Goal: Contribute content: Contribute content

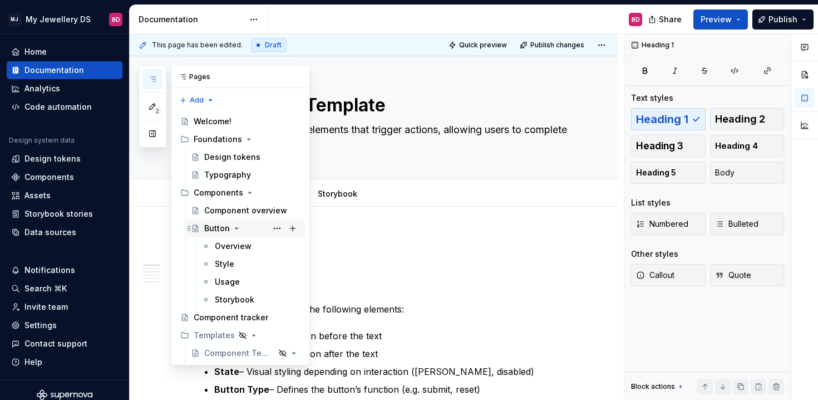
scroll to position [71, 0]
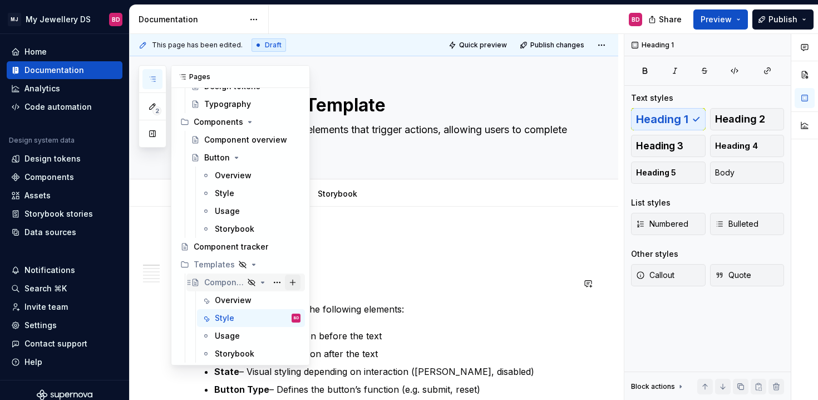
click at [295, 282] on button "Page tree" at bounding box center [293, 282] width 16 height 16
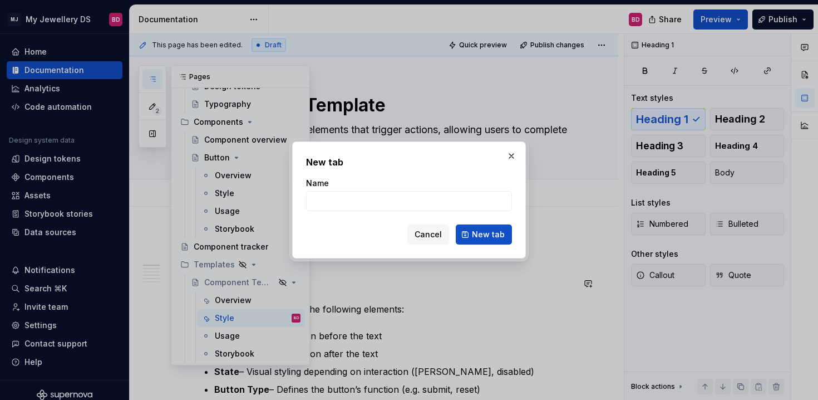
type textarea "*"
type input "Template 2.0"
click button "New tab" at bounding box center [484, 234] width 56 height 20
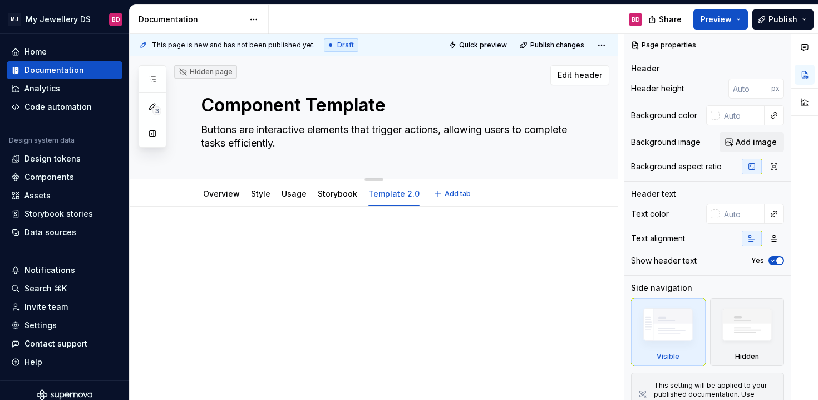
scroll to position [2, 0]
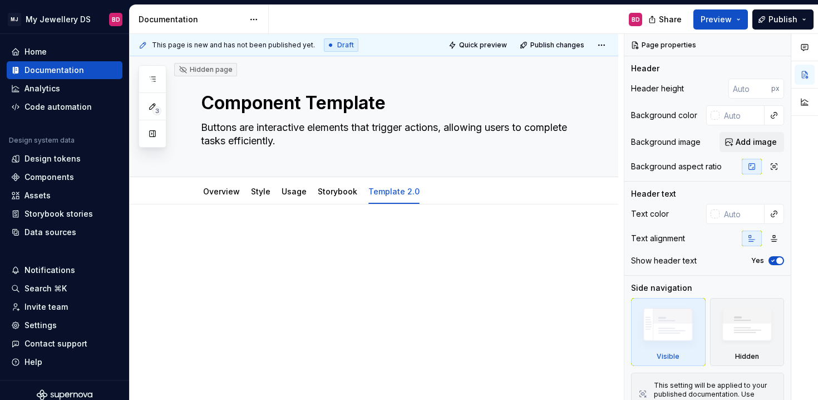
click at [211, 234] on p at bounding box center [387, 237] width 373 height 13
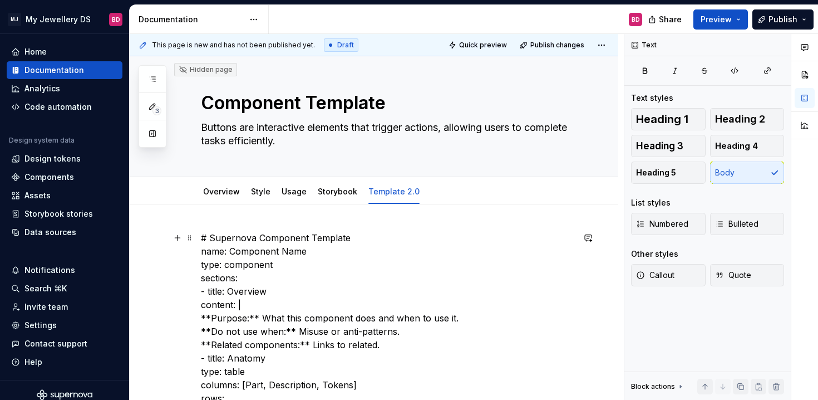
scroll to position [0, 0]
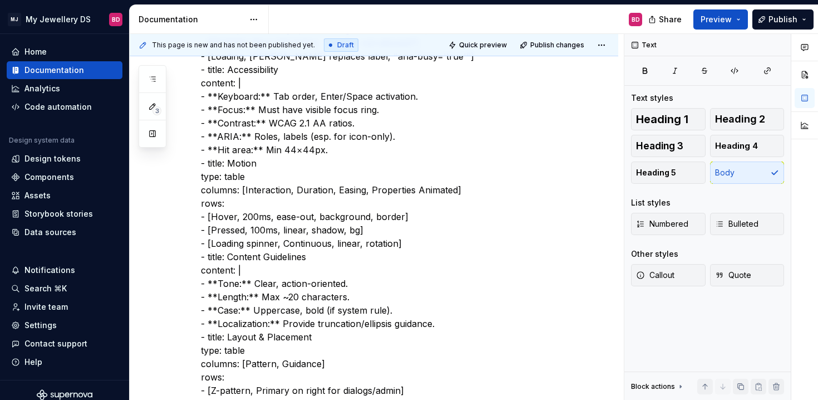
click at [383, 260] on p "# Supernova Component Template name: Component Name type: component sections: -…" at bounding box center [387, 196] width 373 height 1362
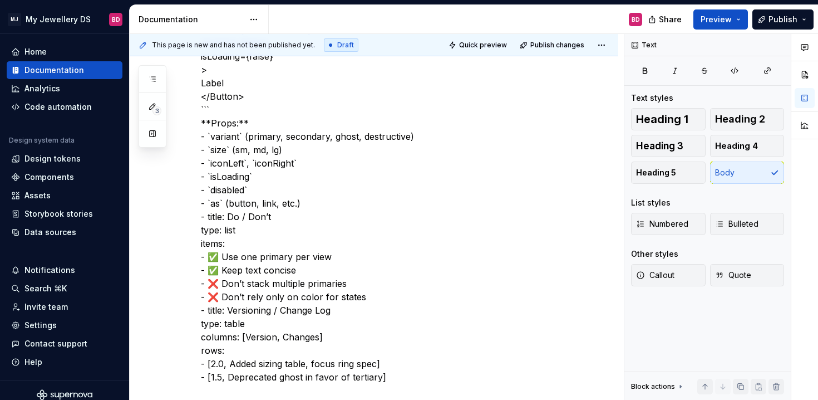
scroll to position [1328, 0]
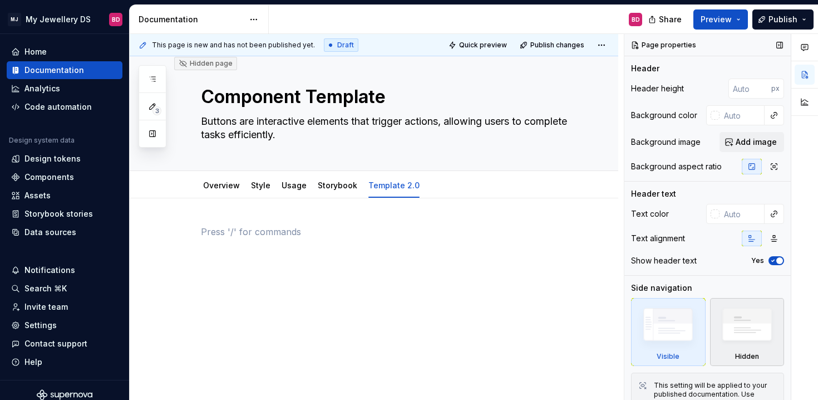
scroll to position [21, 0]
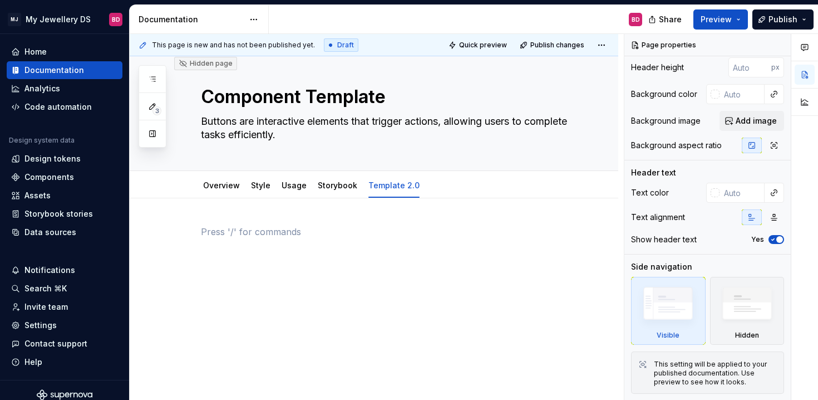
click at [400, 290] on div at bounding box center [374, 299] width 489 height 202
click at [214, 223] on div at bounding box center [374, 299] width 489 height 202
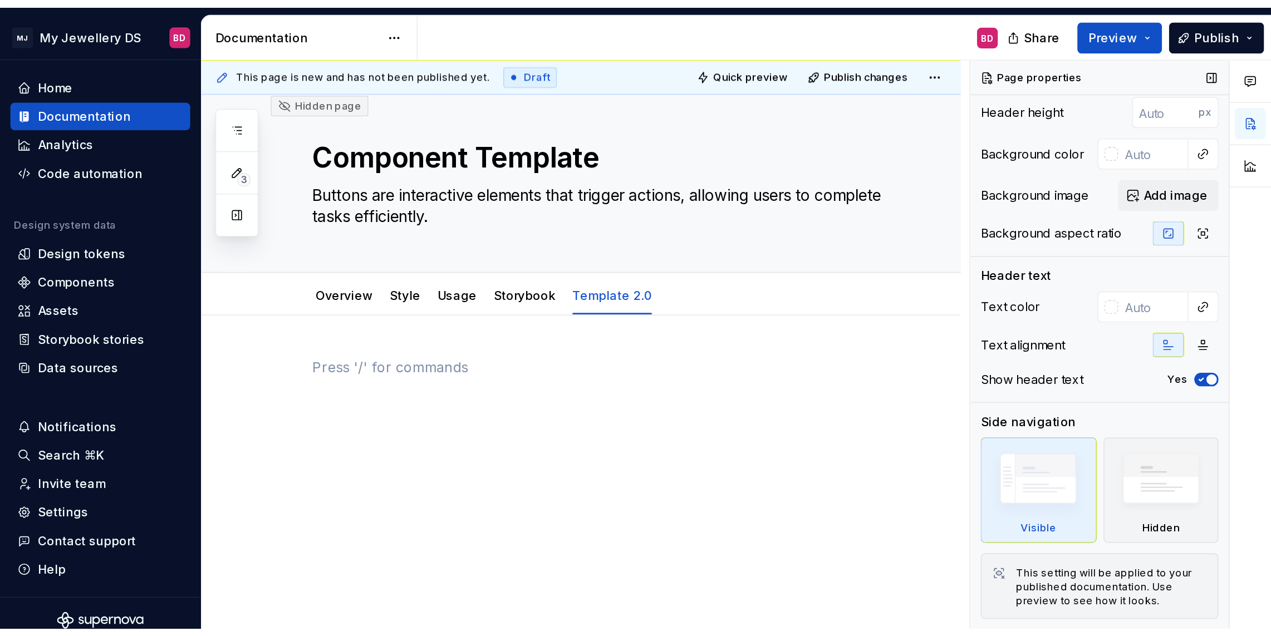
scroll to position [0, 0]
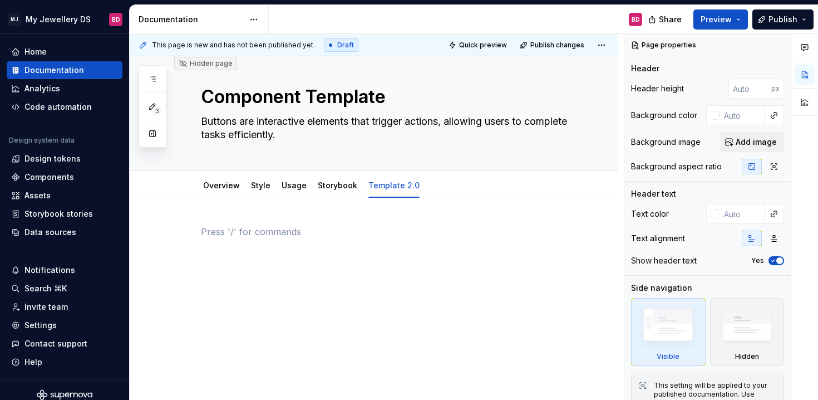
drag, startPoint x: 417, startPoint y: 254, endPoint x: 406, endPoint y: 251, distance: 10.9
click at [416, 254] on div at bounding box center [387, 246] width 373 height 42
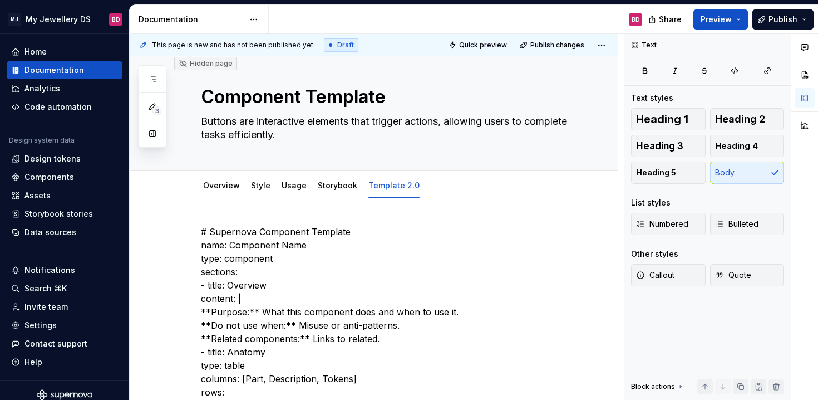
click at [760, 388] on ul "No internet connection. Reconnect to ensure all of your changes are synced. Suc…" at bounding box center [681, 391] width 274 height 18
click at [740, 388] on ul "No internet connection. Reconnect to ensure all of your changes are synced. Suc…" at bounding box center [681, 391] width 274 height 18
click at [760, 386] on ul "No internet connection. Reconnect to ensure all of your changes are synced. Suc…" at bounding box center [681, 391] width 274 height 18
drag, startPoint x: 679, startPoint y: 387, endPoint x: 671, endPoint y: 384, distance: 8.3
click at [679, 387] on ul "No internet connection. Reconnect to ensure all of your changes are synced. Suc…" at bounding box center [681, 391] width 274 height 18
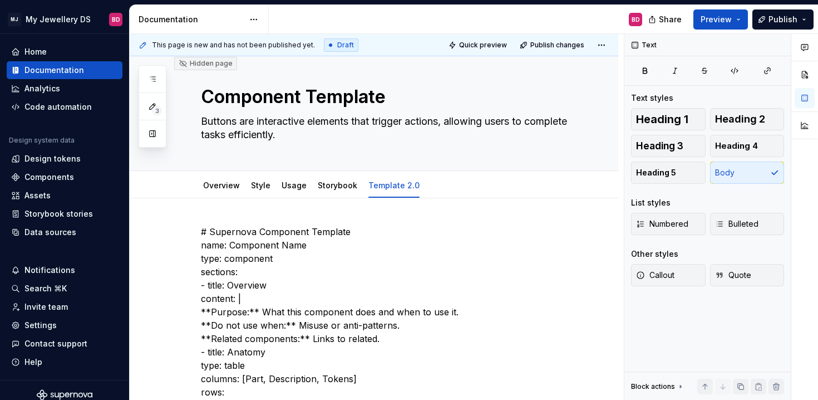
click at [651, 387] on ul "No internet connection. Reconnect to ensure all of your changes are synced. Suc…" at bounding box center [681, 391] width 274 height 18
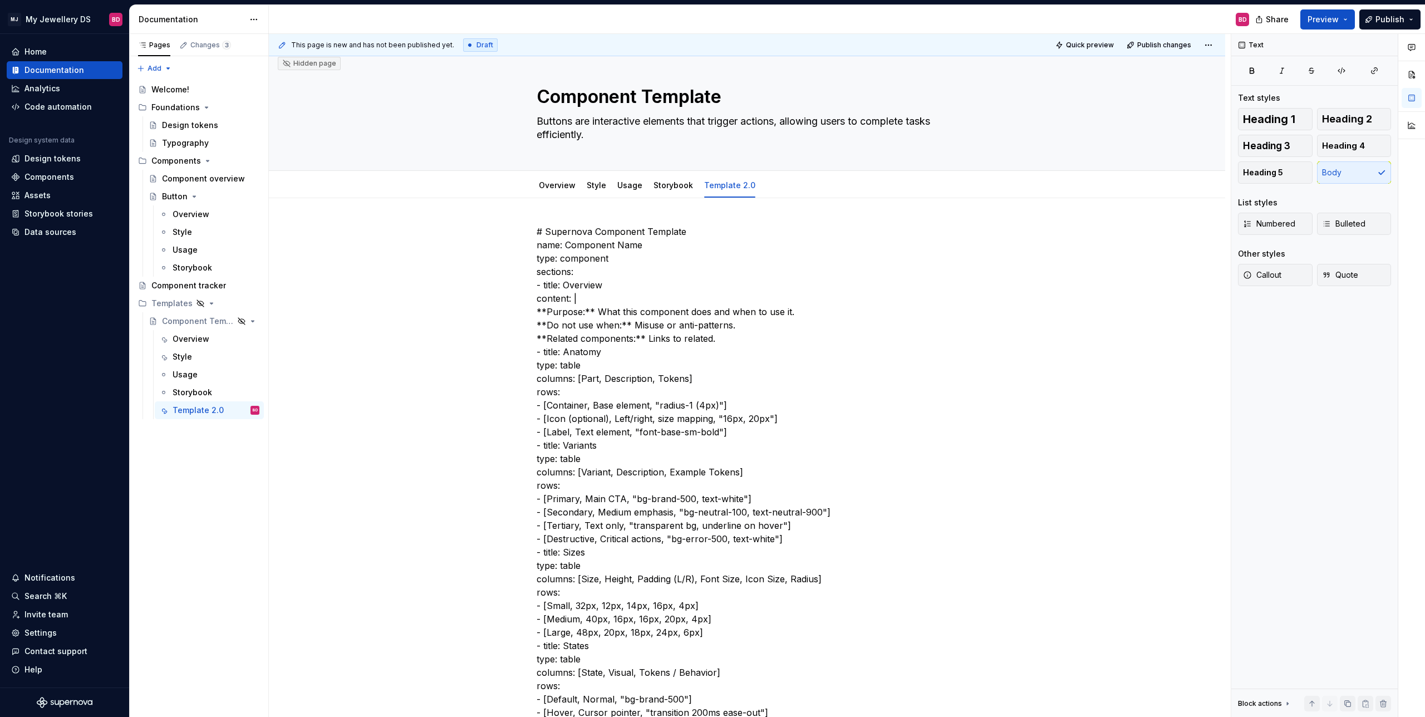
click at [818, 399] on ul "No internet connection. Reconnect to ensure all of your changes are synced. Suc…" at bounding box center [1288, 708] width 274 height 18
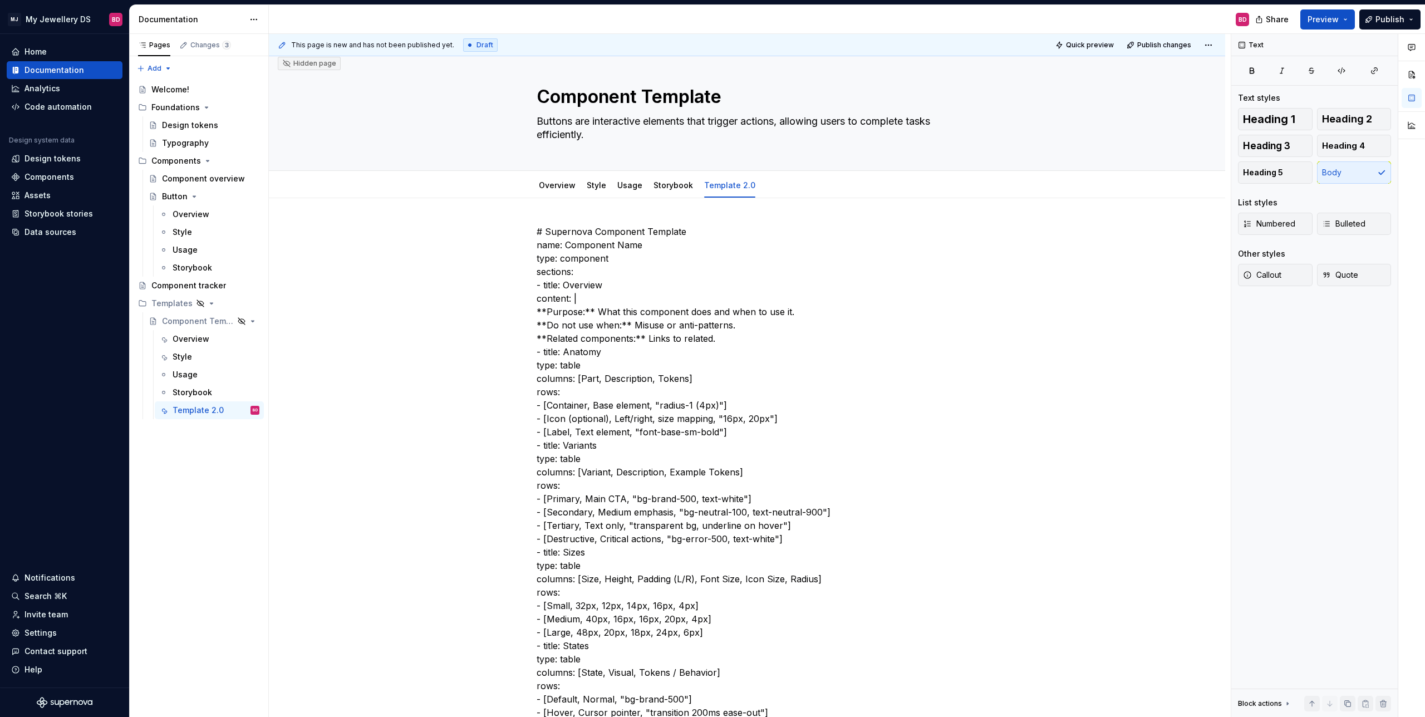
click at [818, 399] on ul "No internet connection. Reconnect to ensure all of your changes are synced. Suc…" at bounding box center [1288, 708] width 274 height 18
click at [818, 399] on button "button" at bounding box center [1365, 704] width 16 height 16
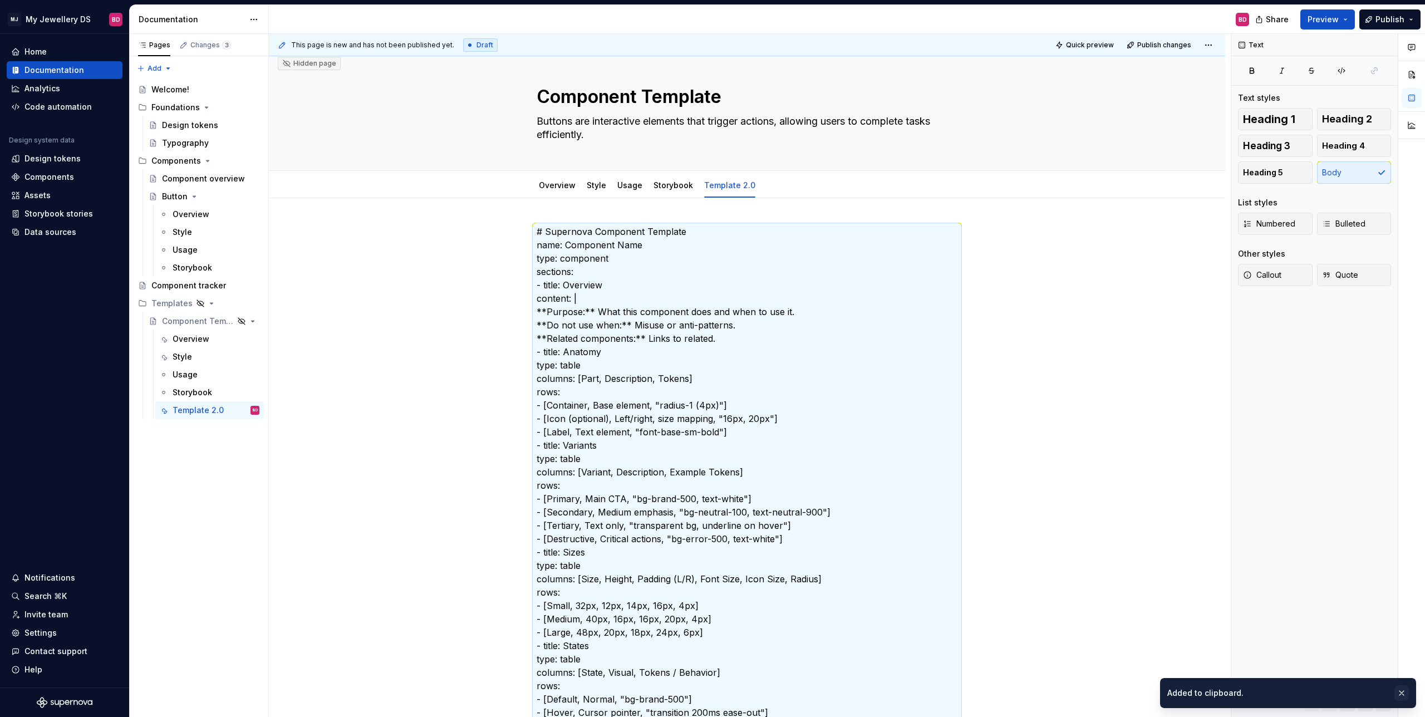
click at [818, 399] on button "button" at bounding box center [1401, 693] width 14 height 16
click at [818, 399] on ul "No internet connection. Reconnect to ensure all of your changes are synced. Suc…" at bounding box center [1288, 708] width 274 height 18
click at [818, 399] on div "This page is new and has not been published yet. Draft Quick preview Publish ch…" at bounding box center [750, 375] width 962 height 683
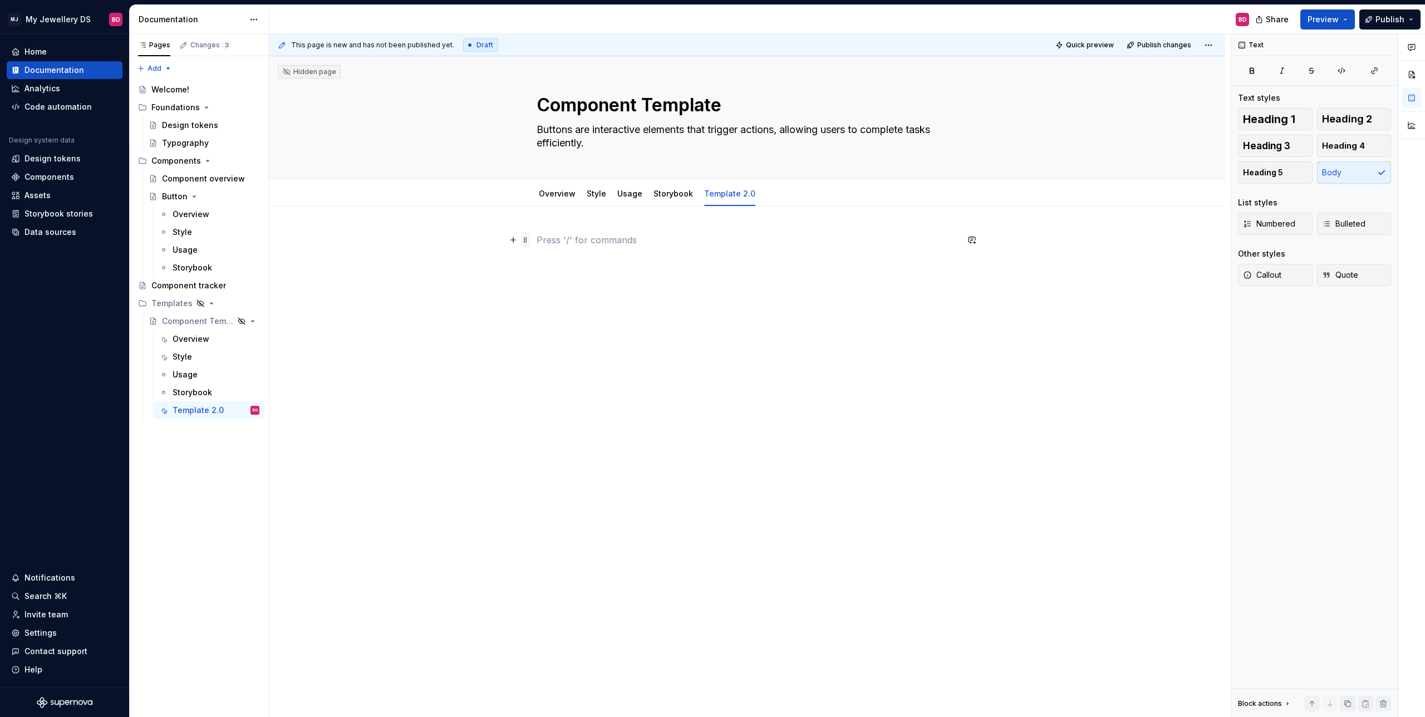
click at [525, 242] on span at bounding box center [525, 240] width 9 height 16
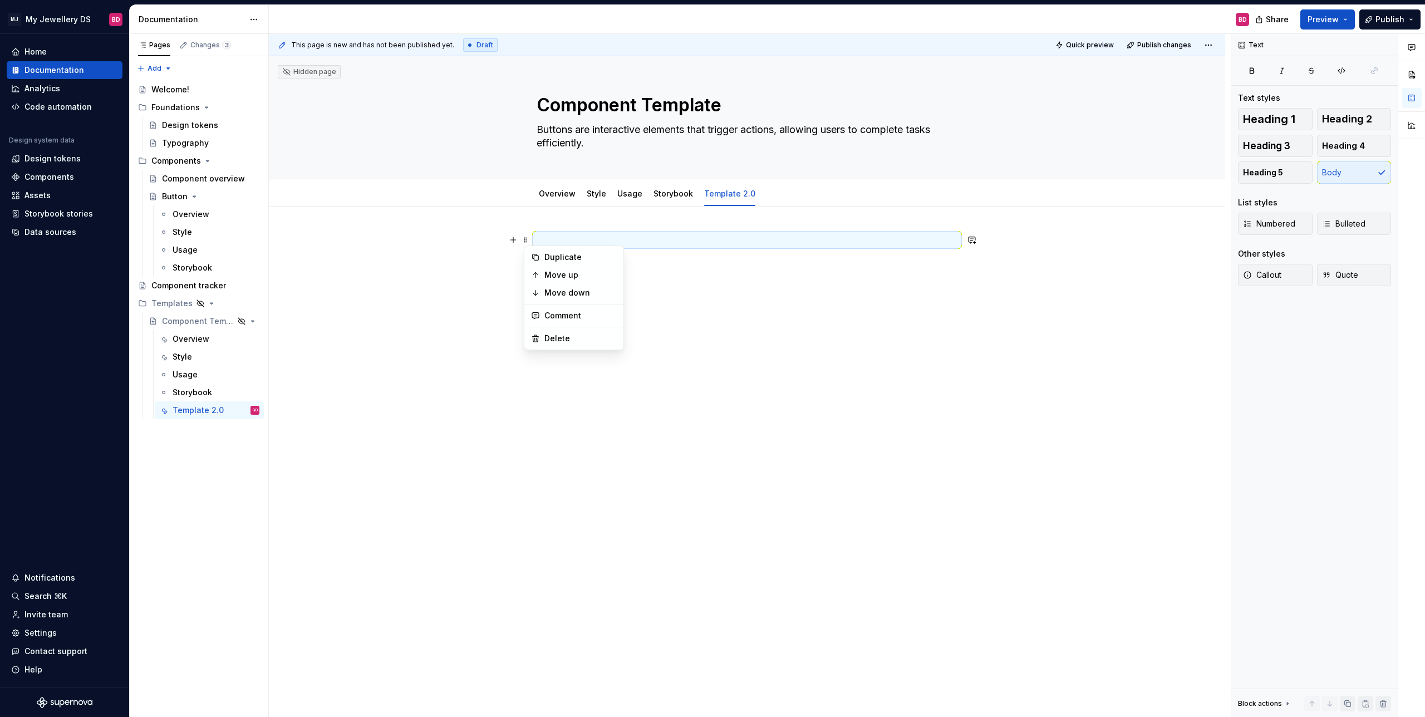
click at [595, 237] on p at bounding box center [746, 239] width 421 height 13
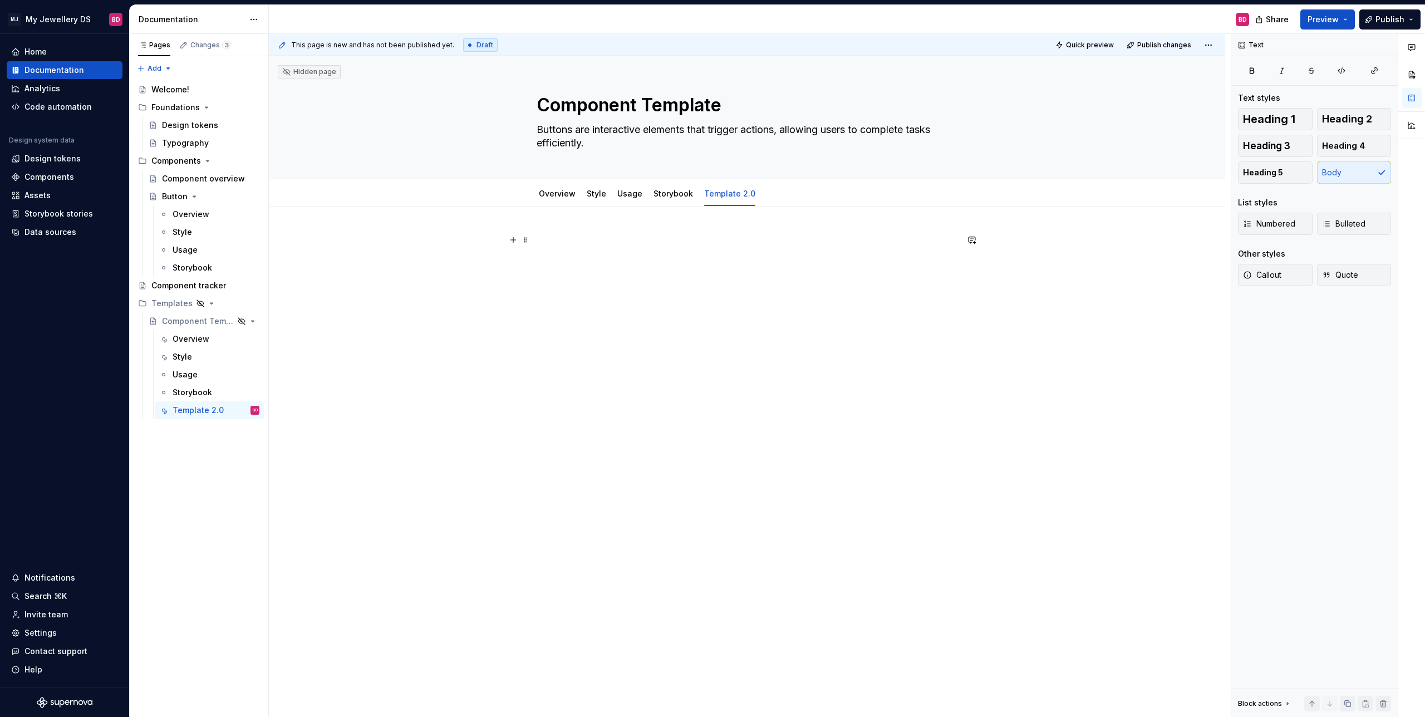
click at [534, 242] on div at bounding box center [747, 354] width 956 height 297
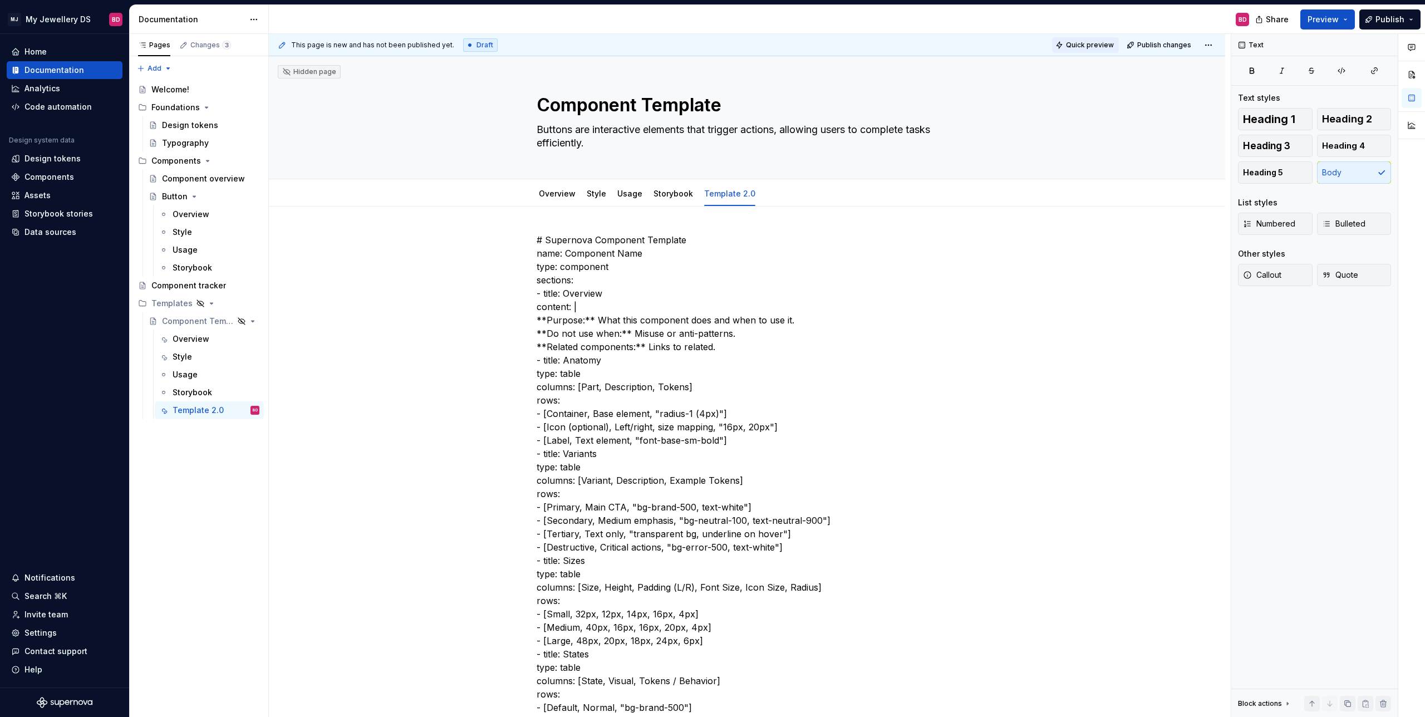
click at [818, 47] on span "Quick preview" at bounding box center [1090, 45] width 48 height 9
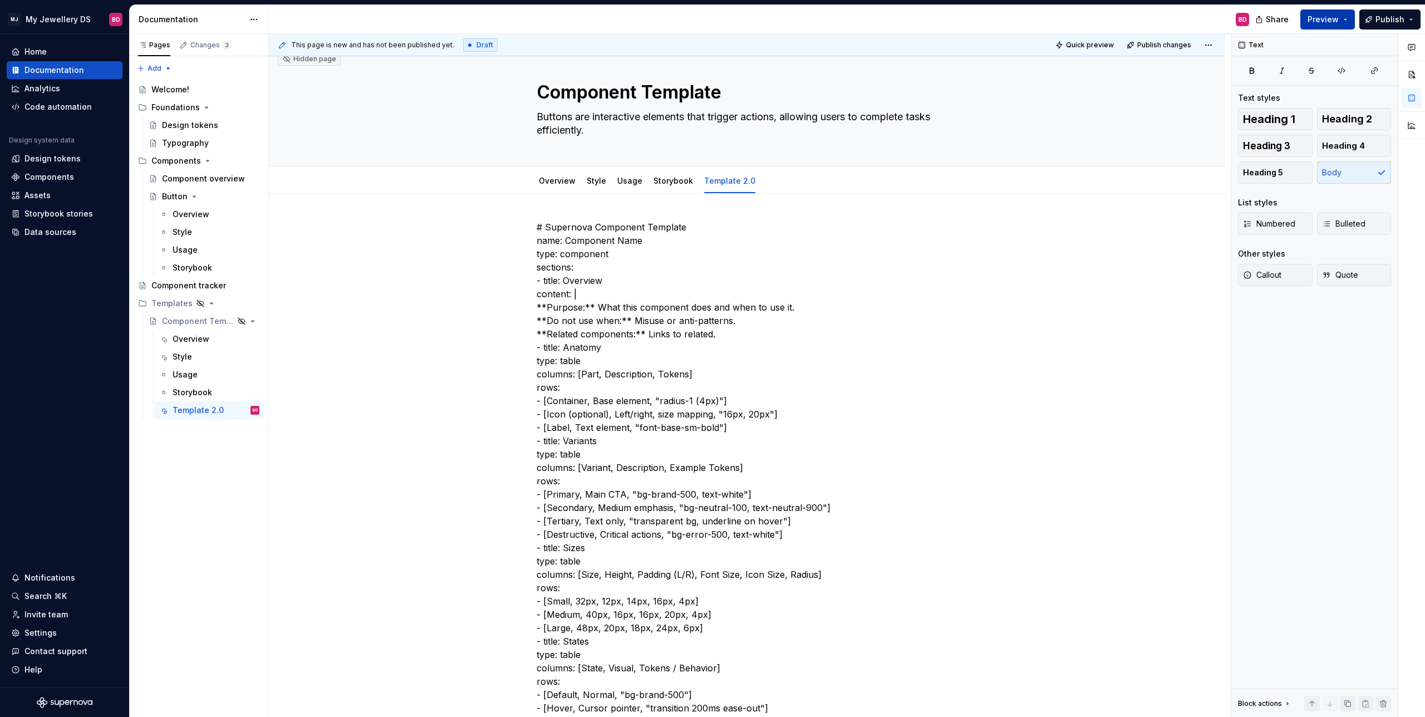
click at [818, 21] on button "Preview" at bounding box center [1327, 19] width 55 height 20
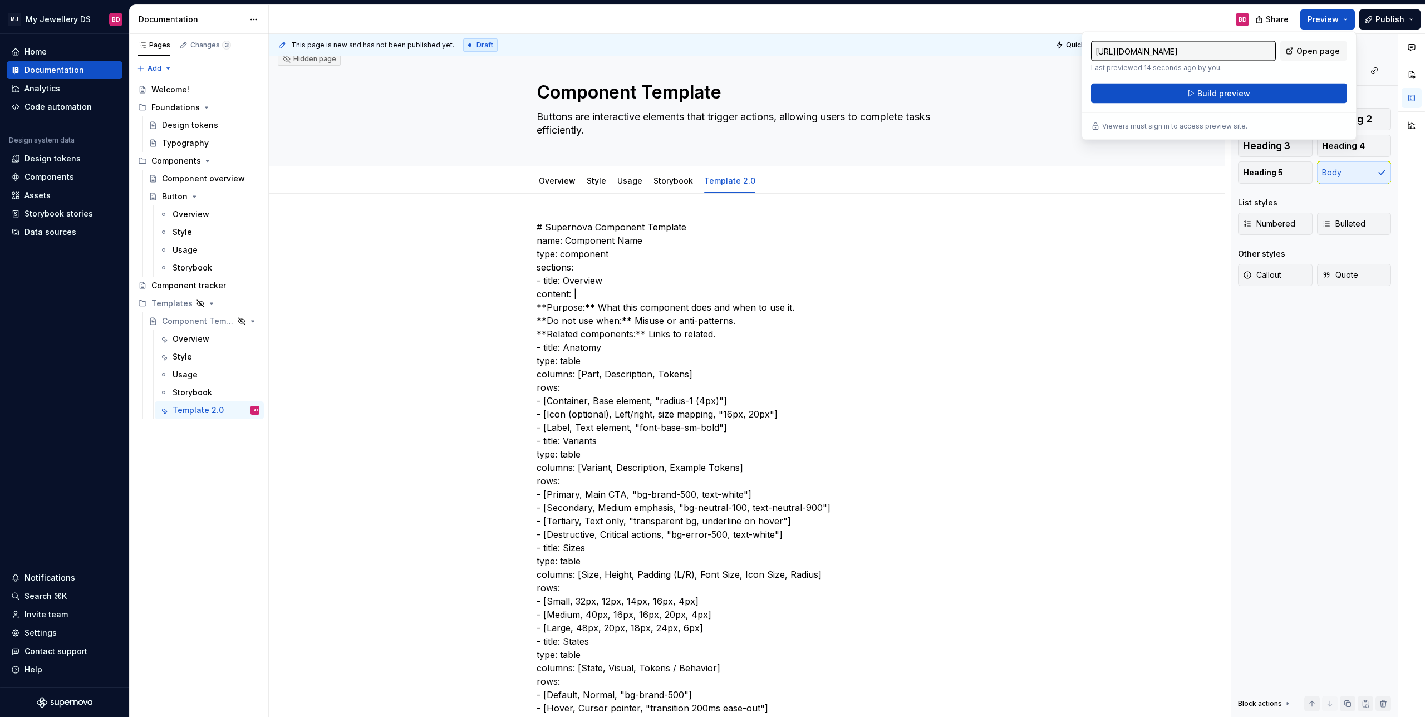
click at [818, 40] on div "[URL][DOMAIN_NAME] Last previewed 14 seconds ago by you. Open page Build previe…" at bounding box center [1218, 86] width 275 height 109
click at [818, 49] on span "Open page" at bounding box center [1317, 51] width 43 height 11
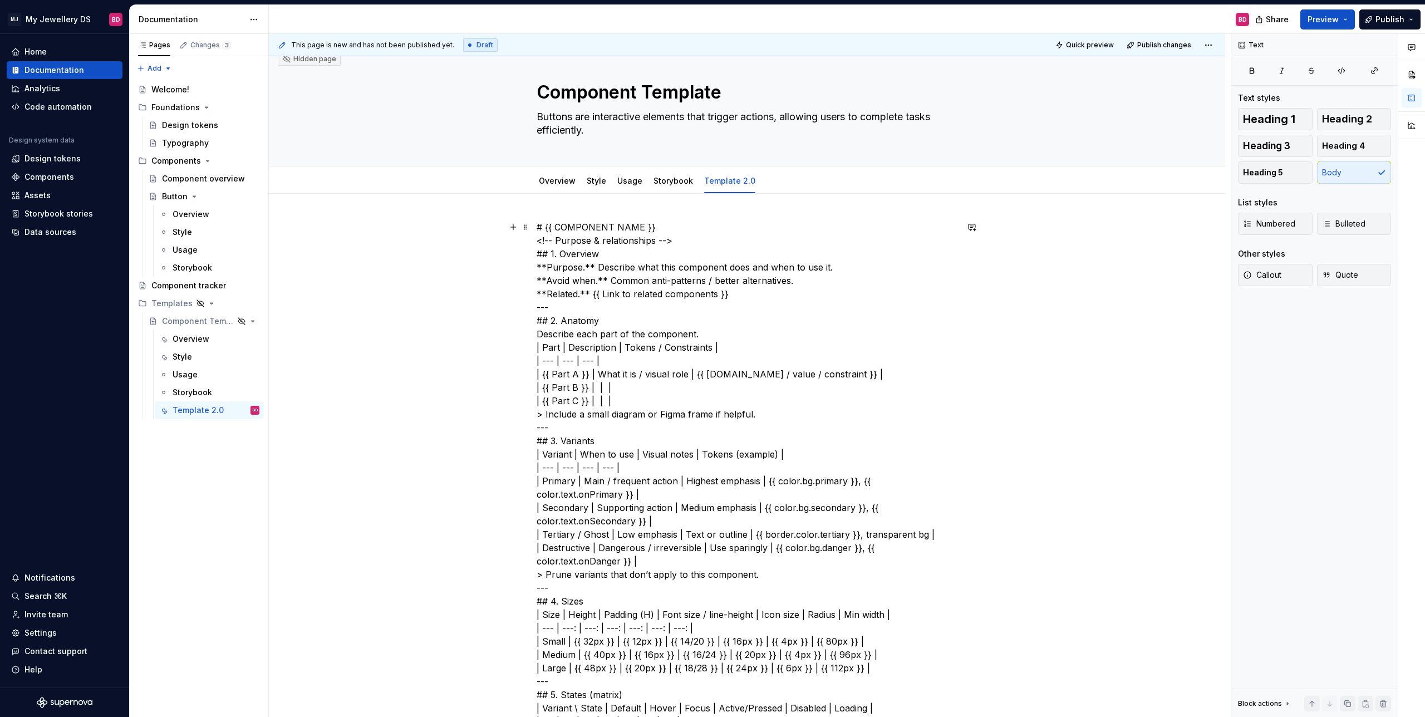
drag, startPoint x: 825, startPoint y: 249, endPoint x: 755, endPoint y: 248, distance: 70.1
click at [818, 249] on p "# {{ COMPONENT NAME }} <!-- Purpose & relationships --> ## 1. Overview **Purpos…" at bounding box center [746, 540] width 421 height 641
click at [540, 230] on p "# {{ COMPONENT NAME }} <!-- Purpose & relationships --> ## 1. Overview **Purpos…" at bounding box center [746, 540] width 421 height 641
click at [572, 293] on p "# {{ COMPONENT NAME }} <!-- Purpose & relationships --> ## 1. Overview **Purpos…" at bounding box center [746, 540] width 421 height 641
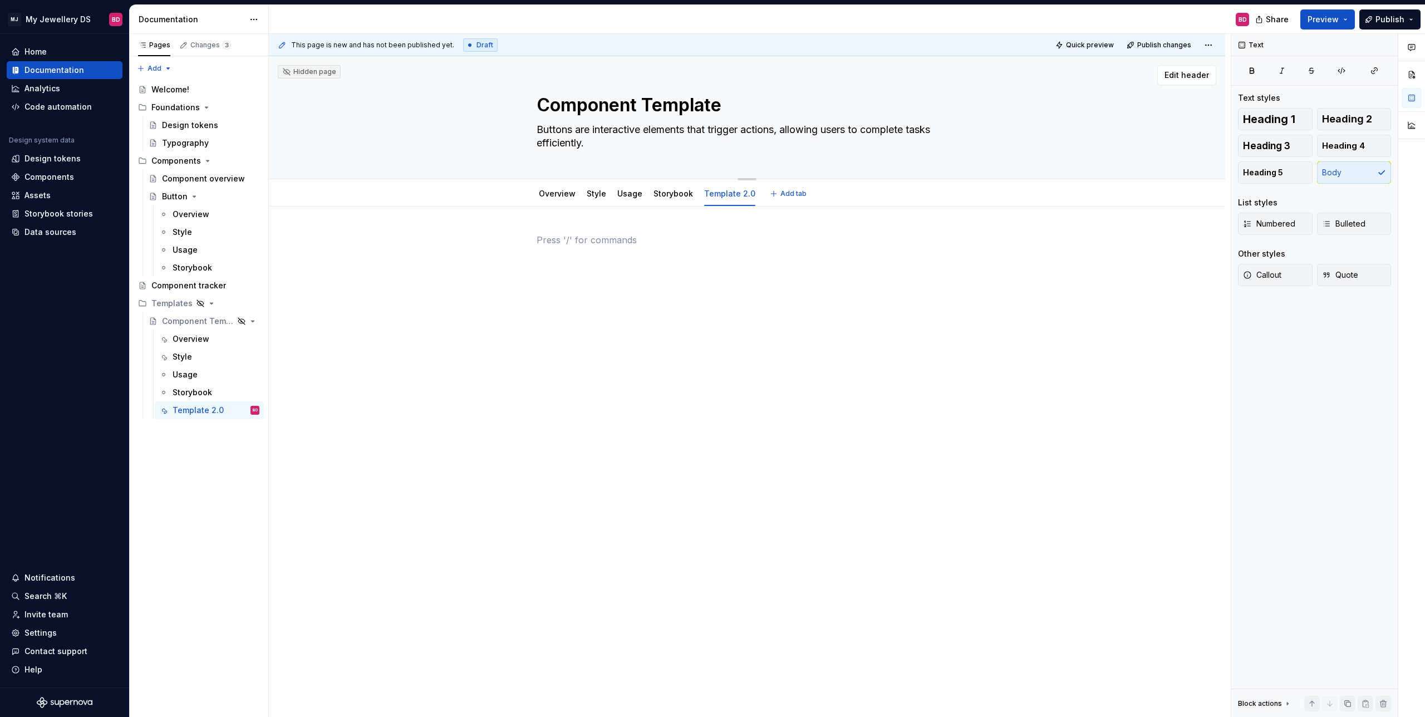
scroll to position [0, 0]
click at [818, 73] on icon "button" at bounding box center [1341, 71] width 7 height 6
click at [818, 74] on icon "button" at bounding box center [1341, 70] width 9 height 9
click at [686, 251] on div at bounding box center [746, 254] width 421 height 42
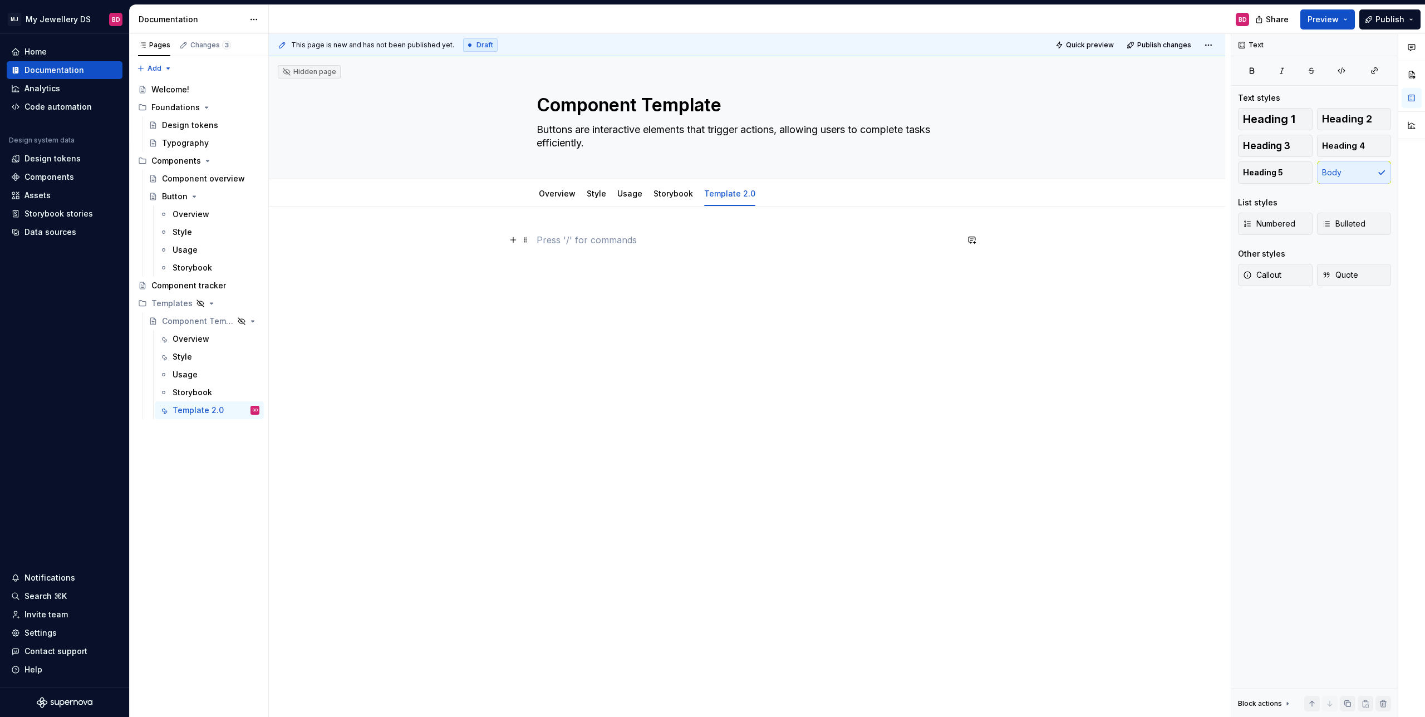
click at [637, 236] on p at bounding box center [746, 239] width 421 height 13
click at [526, 243] on span at bounding box center [525, 240] width 9 height 16
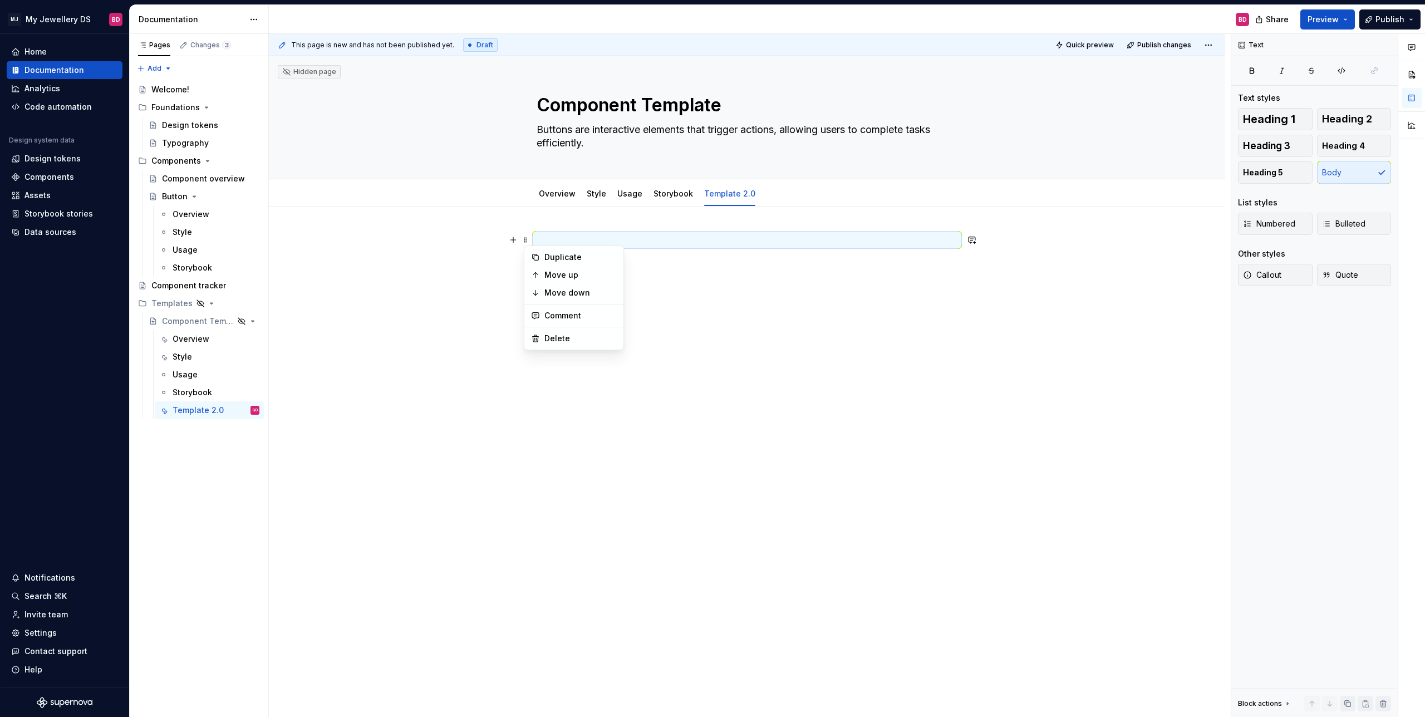
click at [577, 239] on p at bounding box center [746, 239] width 421 height 13
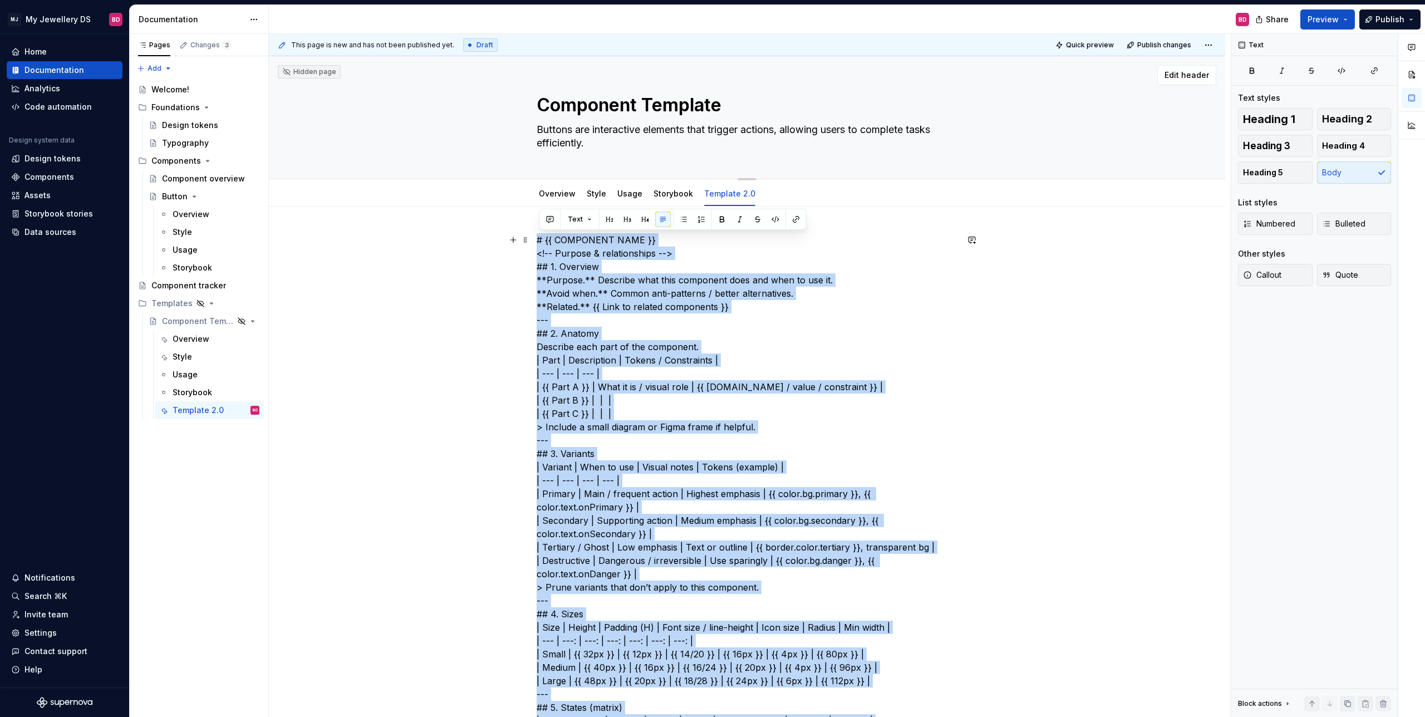
scroll to position [5, 0]
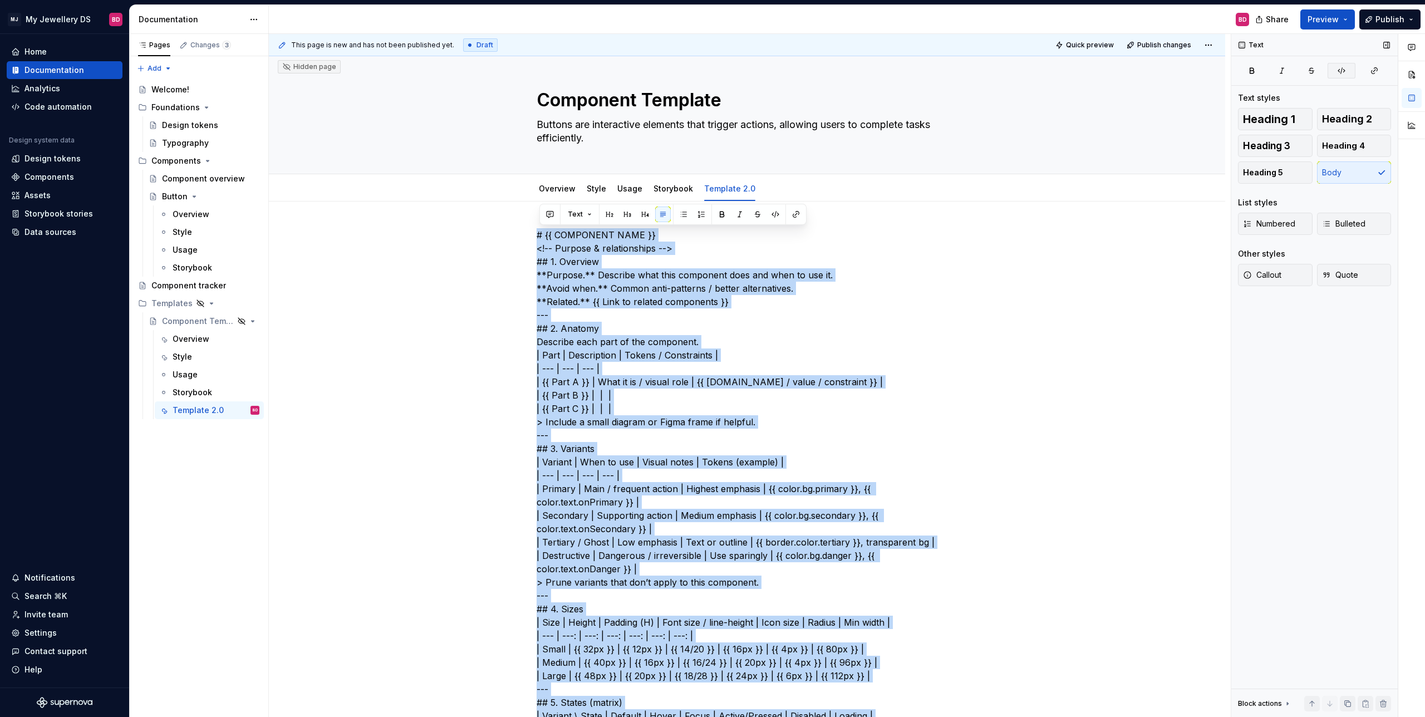
click at [818, 75] on button "button" at bounding box center [1341, 71] width 28 height 16
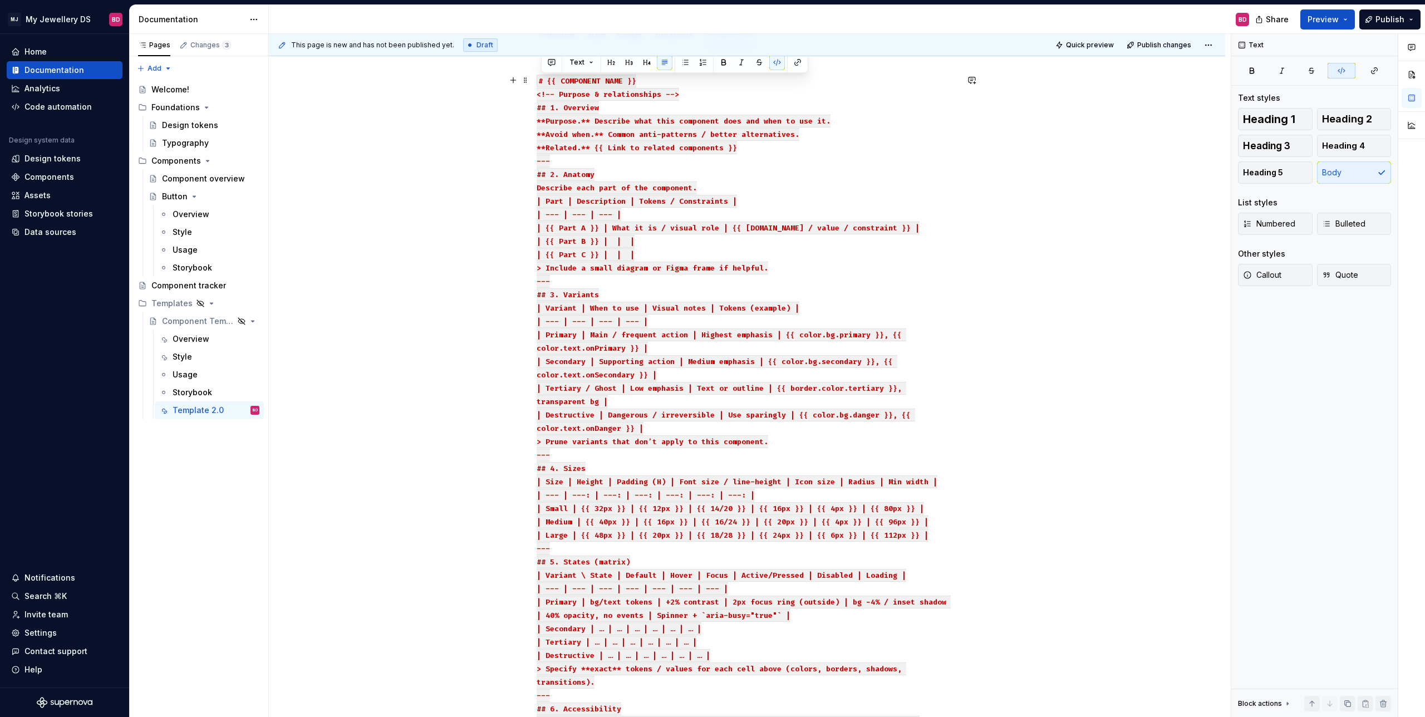
click at [818, 266] on p "# {{ COMPONENT NAME }} <!-- Purpose & relationships --> ## 1. Overview **Purpos…" at bounding box center [746, 407] width 421 height 668
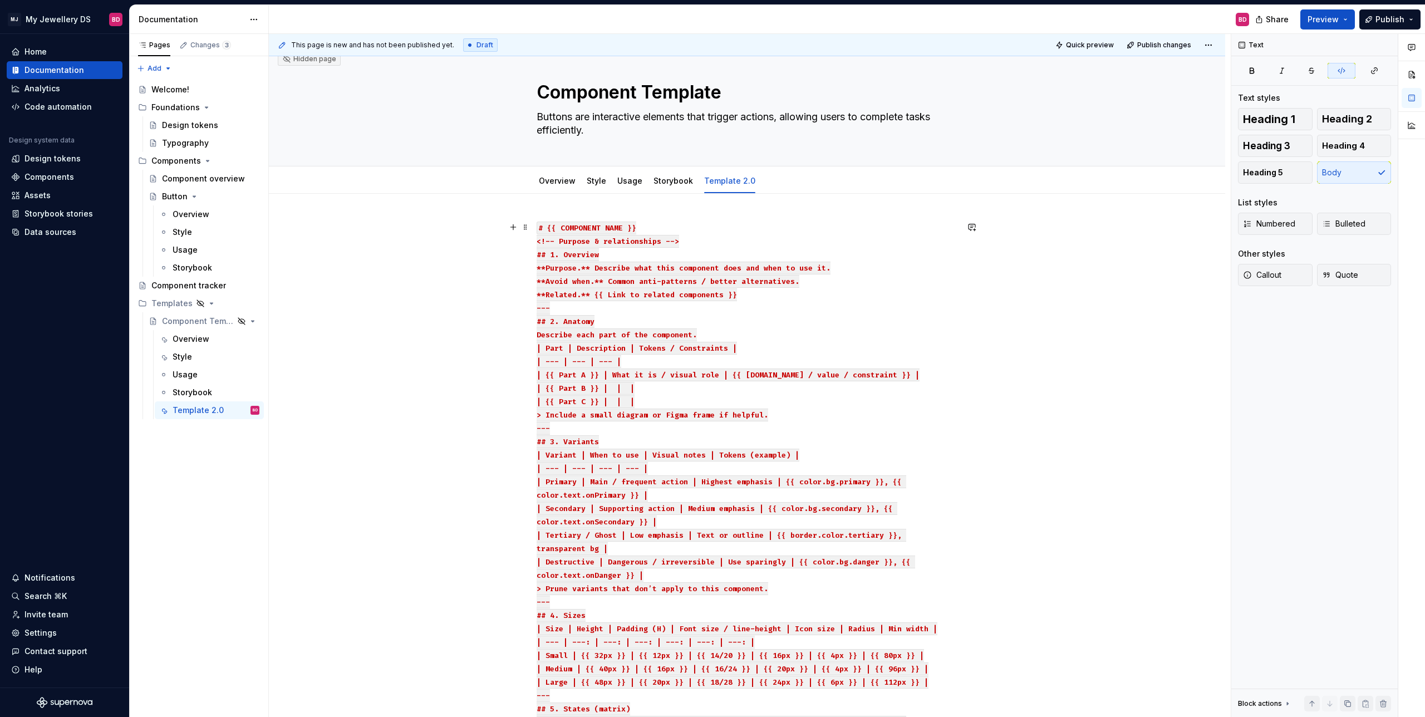
scroll to position [0, 0]
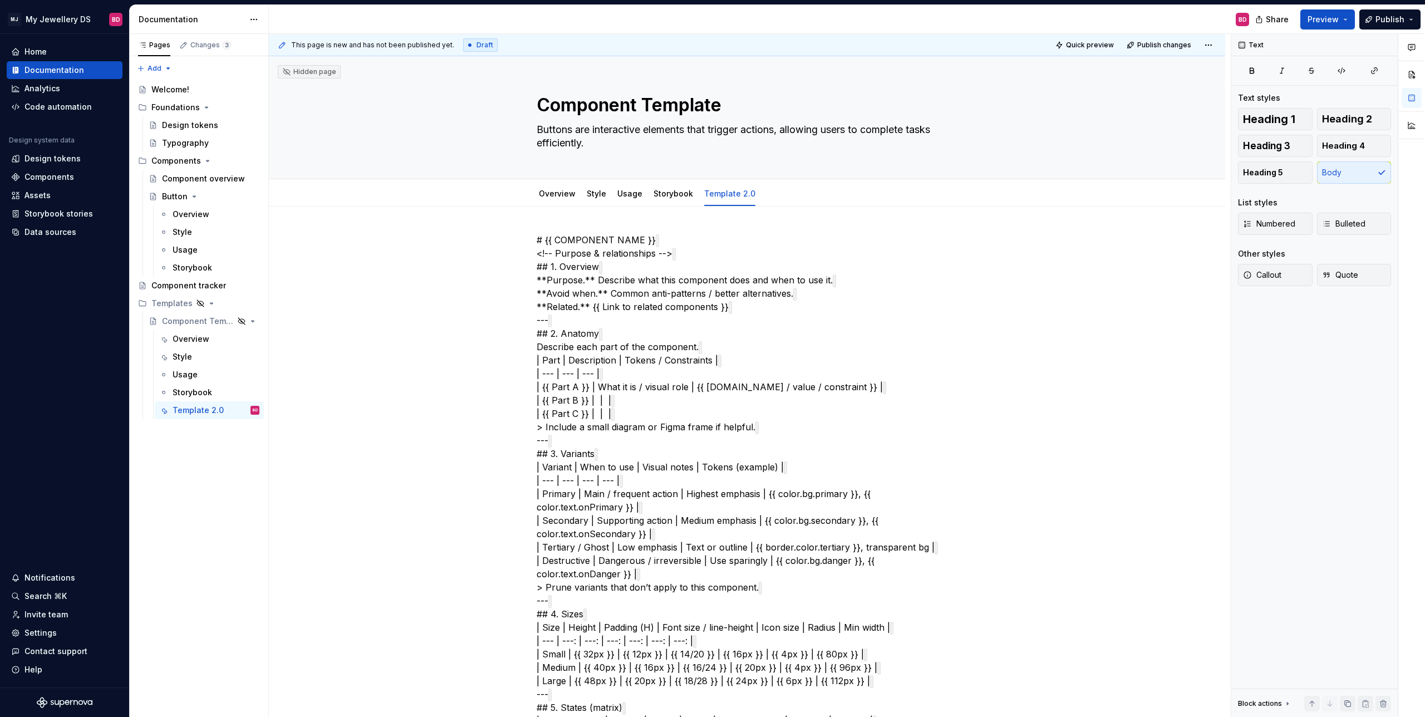
type textarea "*"
click at [756, 331] on p "# {{ COMPONENT NAME }} <!-- Purpose & relationships --> ## 1. Overview **Purpos…" at bounding box center [746, 553] width 421 height 641
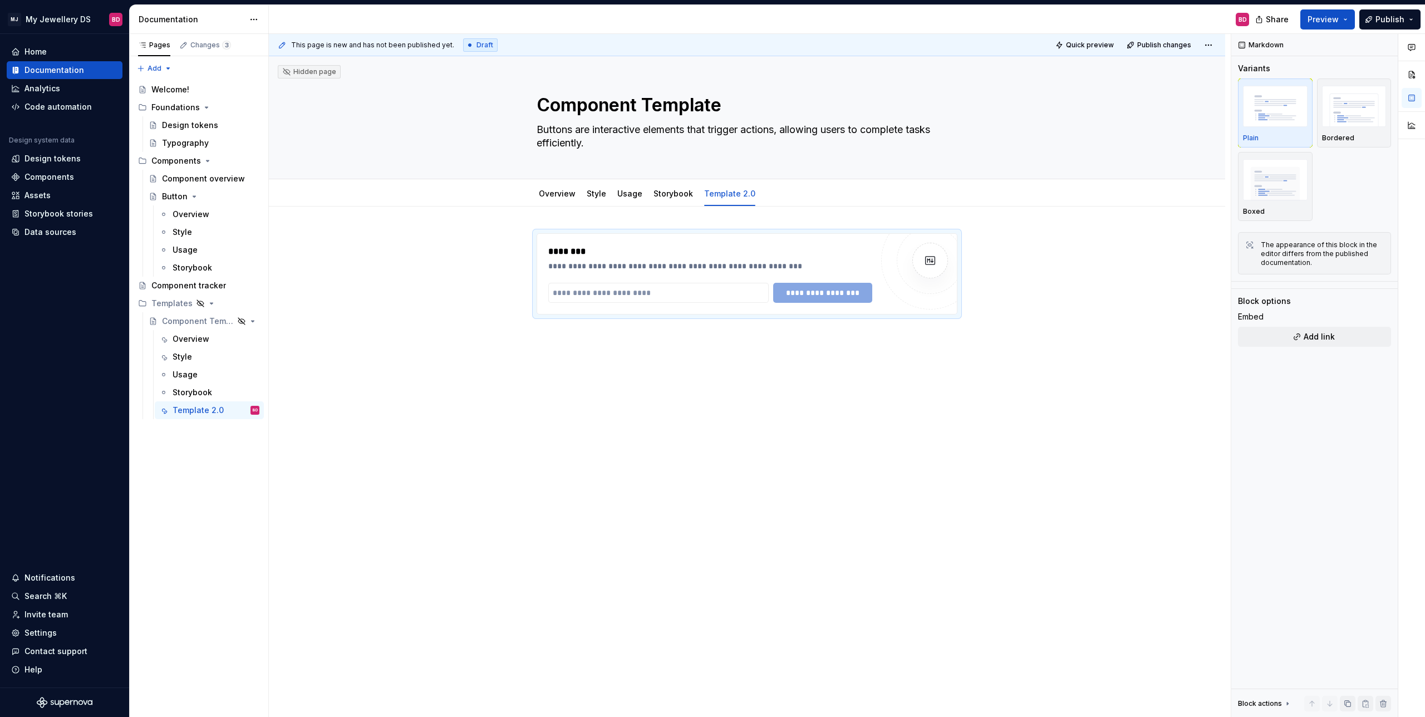
type textarea "*"
click at [644, 291] on input "text" at bounding box center [658, 293] width 220 height 20
paste input "**********"
type input "**********"
click at [818, 314] on div "**********" at bounding box center [746, 273] width 421 height 81
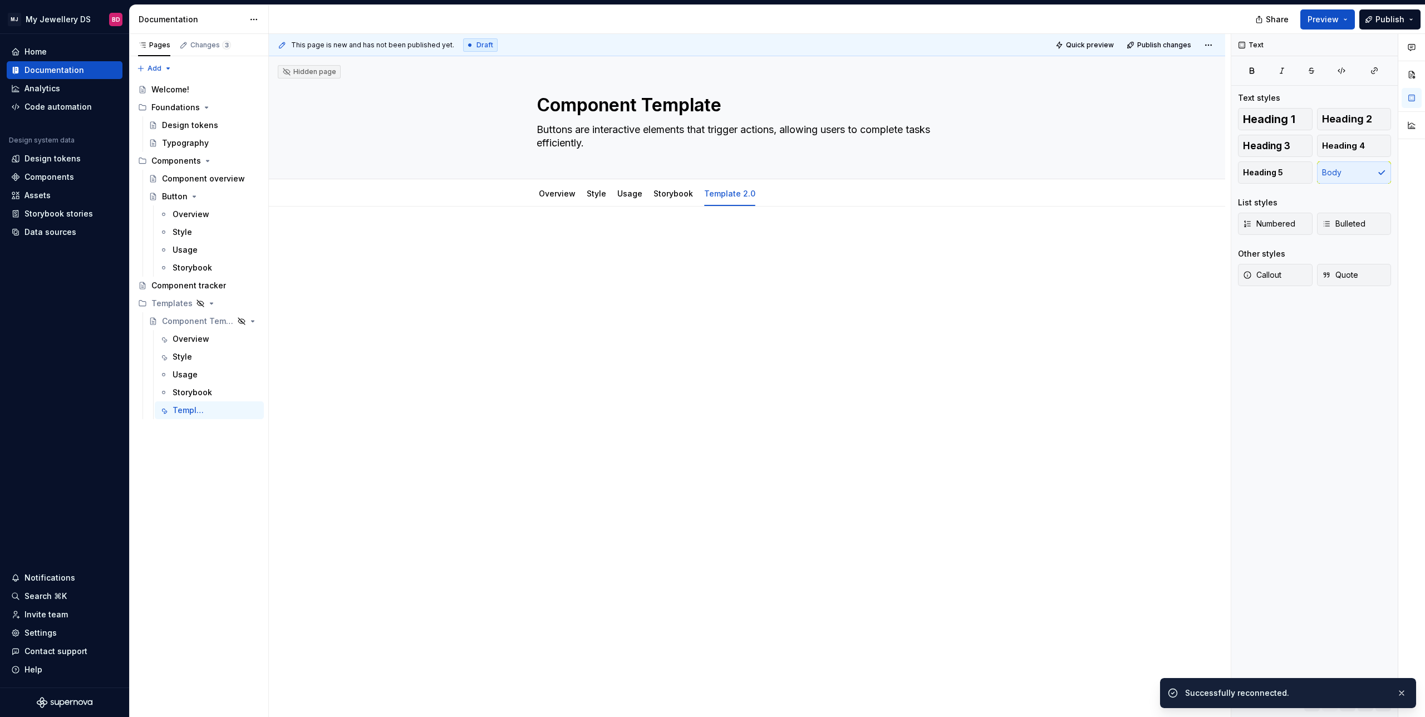
type textarea "*"
